Goal: Navigation & Orientation: Find specific page/section

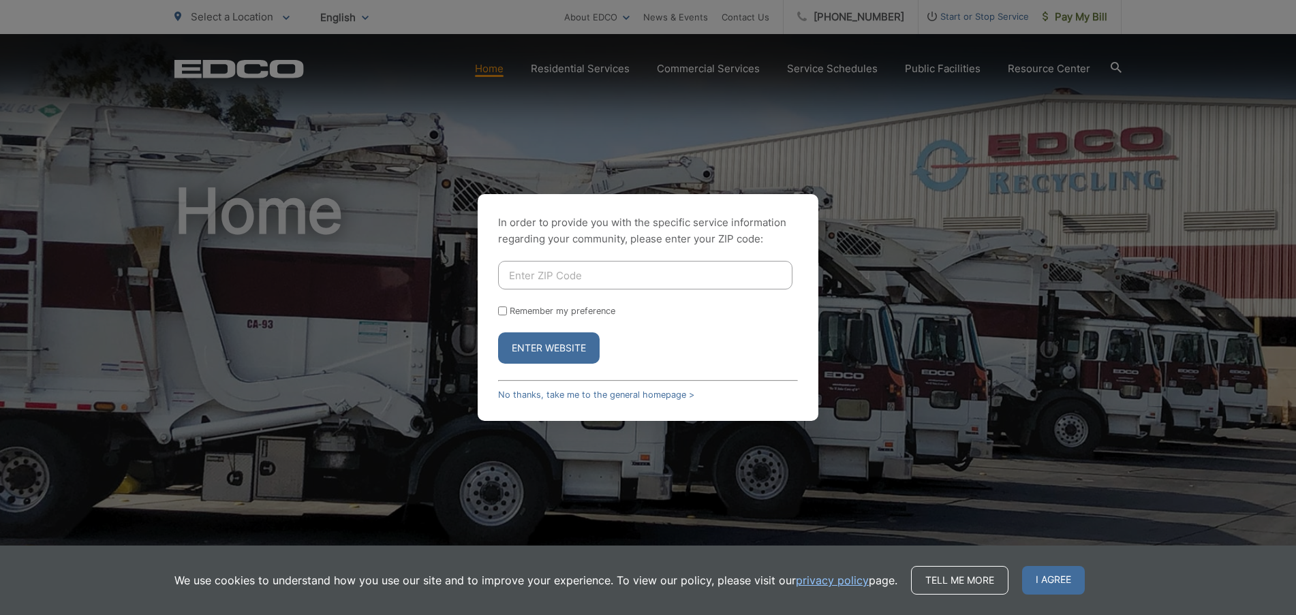
click at [511, 279] on input "Enter ZIP Code" at bounding box center [645, 275] width 294 height 29
type input "92020"
click at [542, 352] on button "Enter Website" at bounding box center [549, 348] width 102 height 31
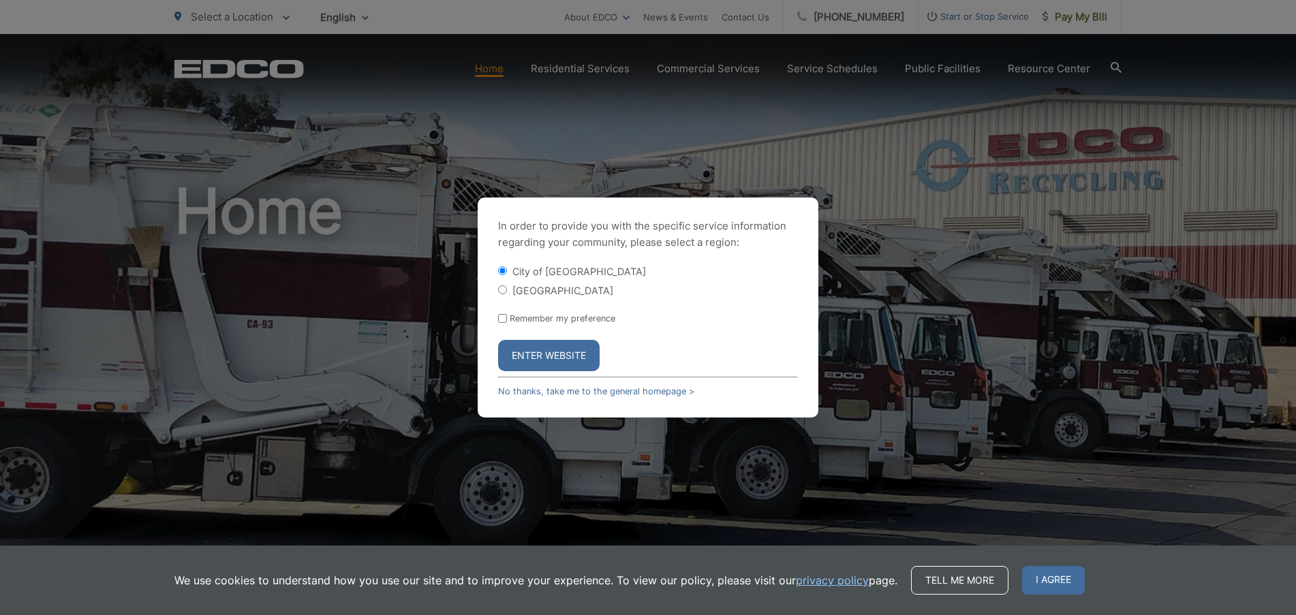
click at [545, 354] on button "Enter Website" at bounding box center [549, 355] width 102 height 31
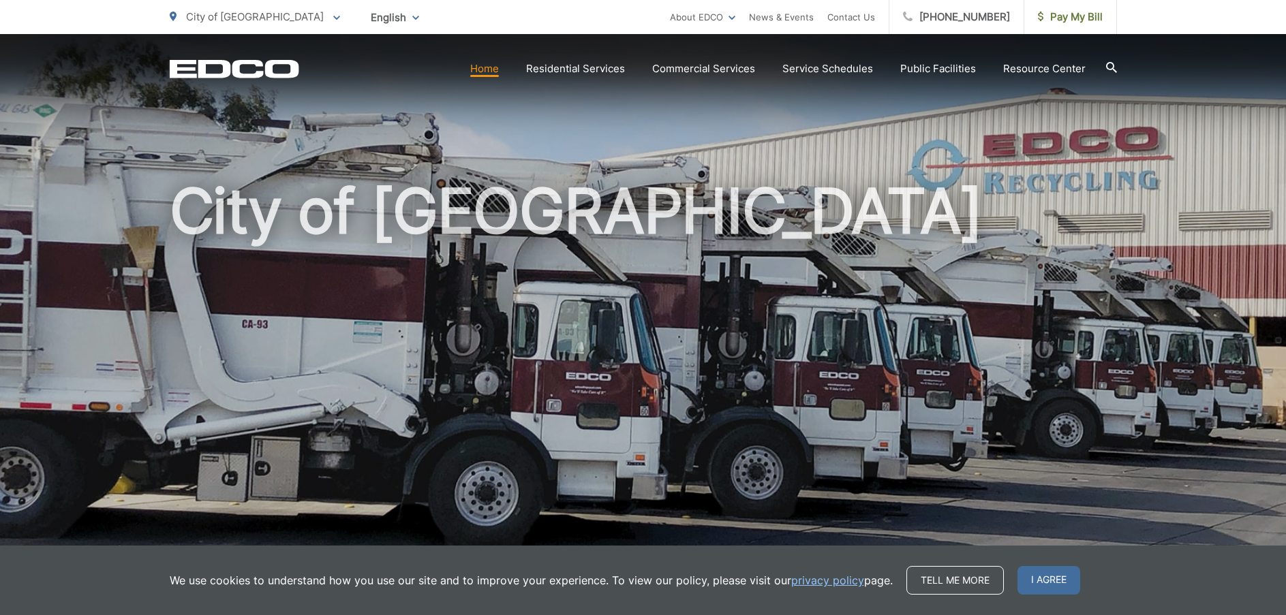
drag, startPoint x: 1285, startPoint y: 99, endPoint x: 1280, endPoint y: 117, distance: 19.2
click at [1280, 117] on div "City of [GEOGRAPHIC_DATA]" at bounding box center [643, 315] width 1286 height 562
